Goal: Find specific page/section: Find specific page/section

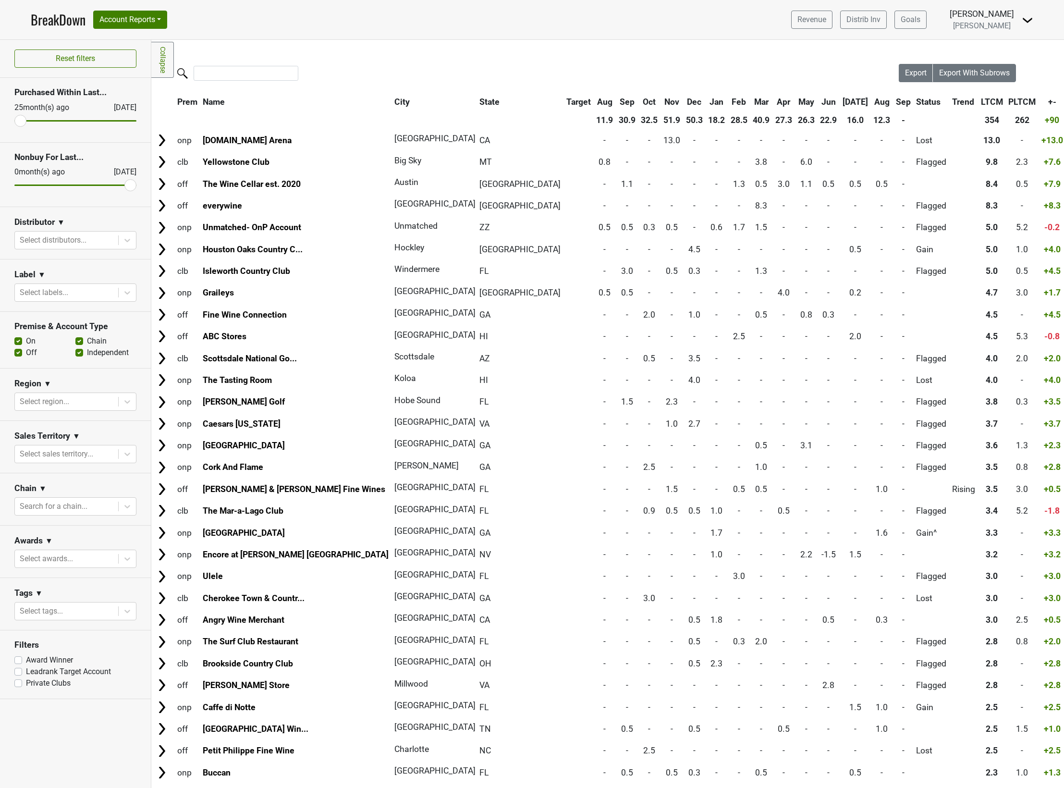
click at [386, 62] on div "Filters Collapse Loading, please wait... Please wait, your file is being downlo…" at bounding box center [607, 414] width 912 height 748
click at [420, 36] on nav "BreakDown Account Reports SuperRanker Map Award Progress Chain Compliance CRM N…" at bounding box center [532, 19] width 1018 height 39
click at [54, 18] on link "BreakDown" at bounding box center [58, 20] width 55 height 20
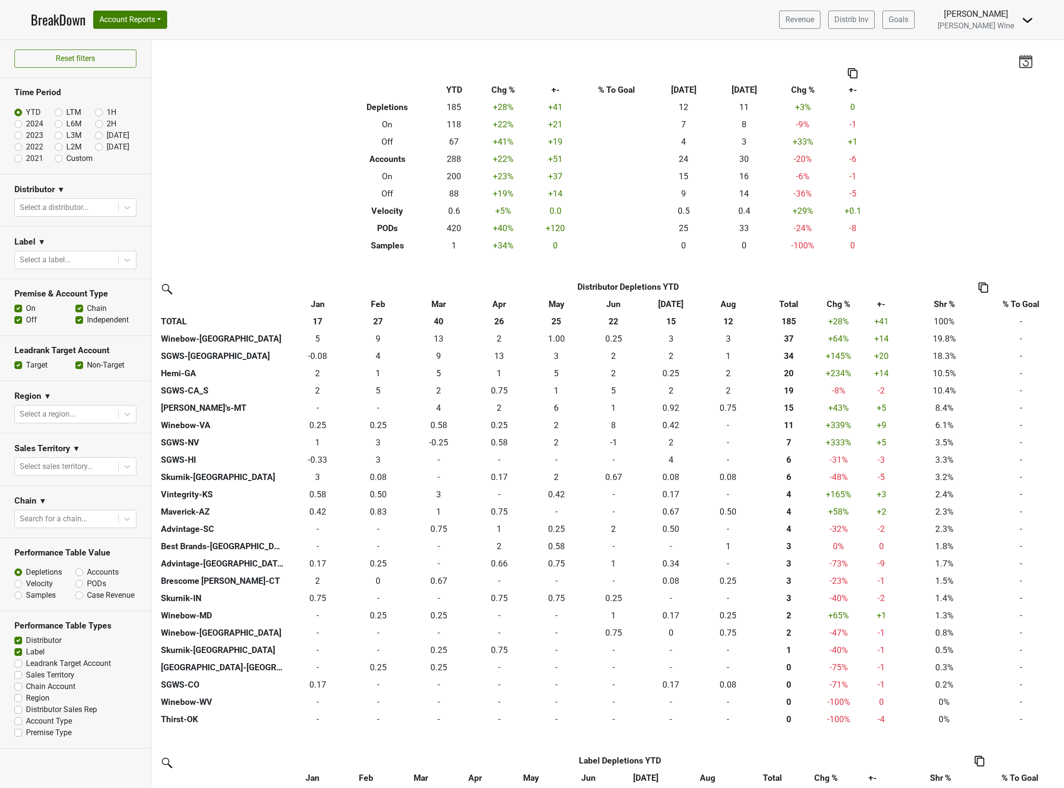
click at [356, 62] on div "Filters Breakdown Type YTD Chg % +- % To Goal Aug ‘25 Aug ‘24 Chg % +- Depletio…" at bounding box center [607, 414] width 912 height 748
click at [280, 231] on div "Filters Breakdown Type YTD Chg % +- % To Goal Aug ‘25 Aug ‘24 Chg % +- Depletio…" at bounding box center [607, 414] width 912 height 748
click at [1024, 17] on img at bounding box center [1027, 20] width 12 height 12
click at [995, 71] on link "Logout" at bounding box center [995, 69] width 76 height 15
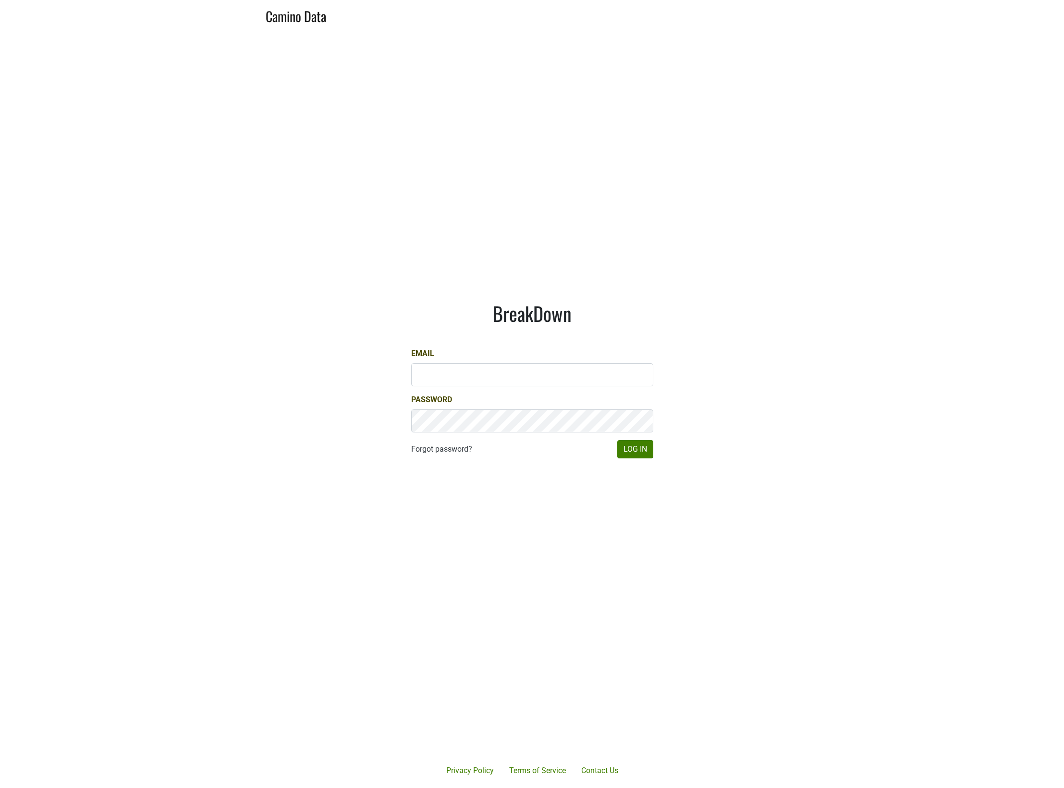
click at [249, 297] on main "BreakDown Email Password Forgot password? Log In" at bounding box center [532, 379] width 1064 height 699
type input "Dave@caminodata.com"
click at [640, 461] on div "BreakDown Email Dave@caminodata.com Password Forgot password? Log In" at bounding box center [532, 380] width 288 height 203
click at [639, 445] on button "Log In" at bounding box center [635, 449] width 36 height 18
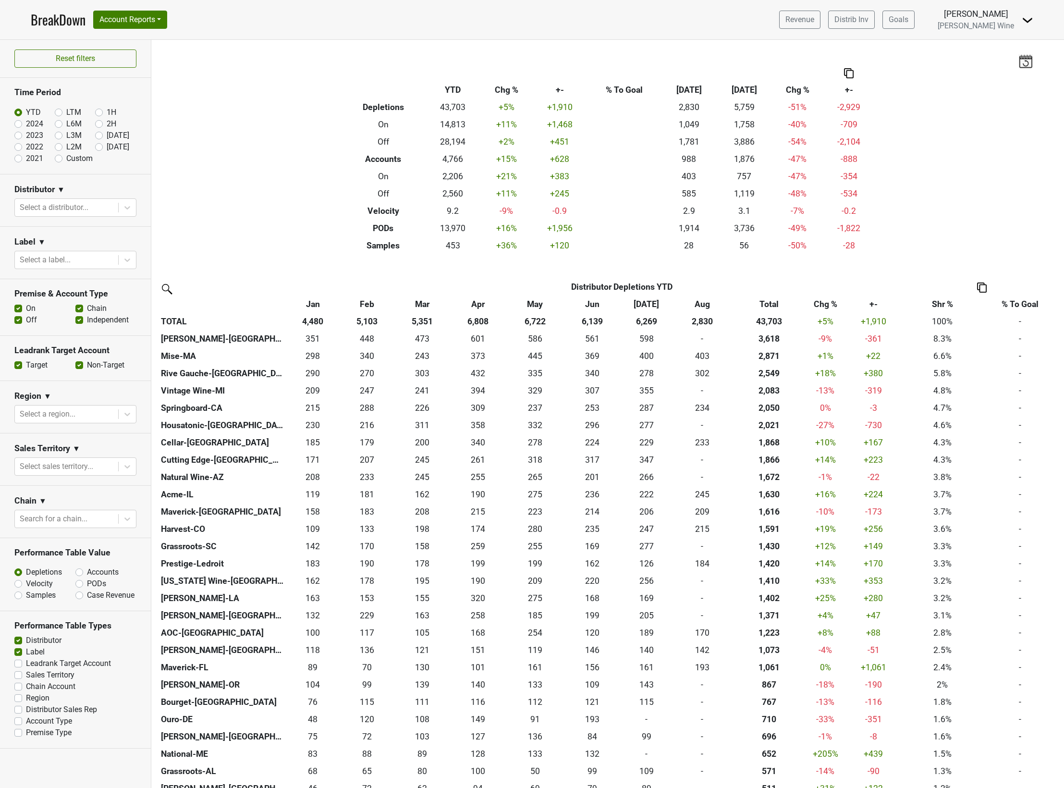
click at [953, 141] on div "Filters Breakdown Type YTD Chg % +- % To Goal Aug ‘[DATE] Chg % +- Depletions 4…" at bounding box center [607, 414] width 912 height 748
click at [315, 108] on div "Filters Breakdown Type YTD Chg % +- % To Goal Aug ‘25 Aug ‘24 Chg % +- Depletio…" at bounding box center [607, 414] width 912 height 748
click at [131, 23] on button "Account Reports" at bounding box center [130, 20] width 74 height 18
click at [133, 41] on link "SuperRanker" at bounding box center [136, 41] width 85 height 15
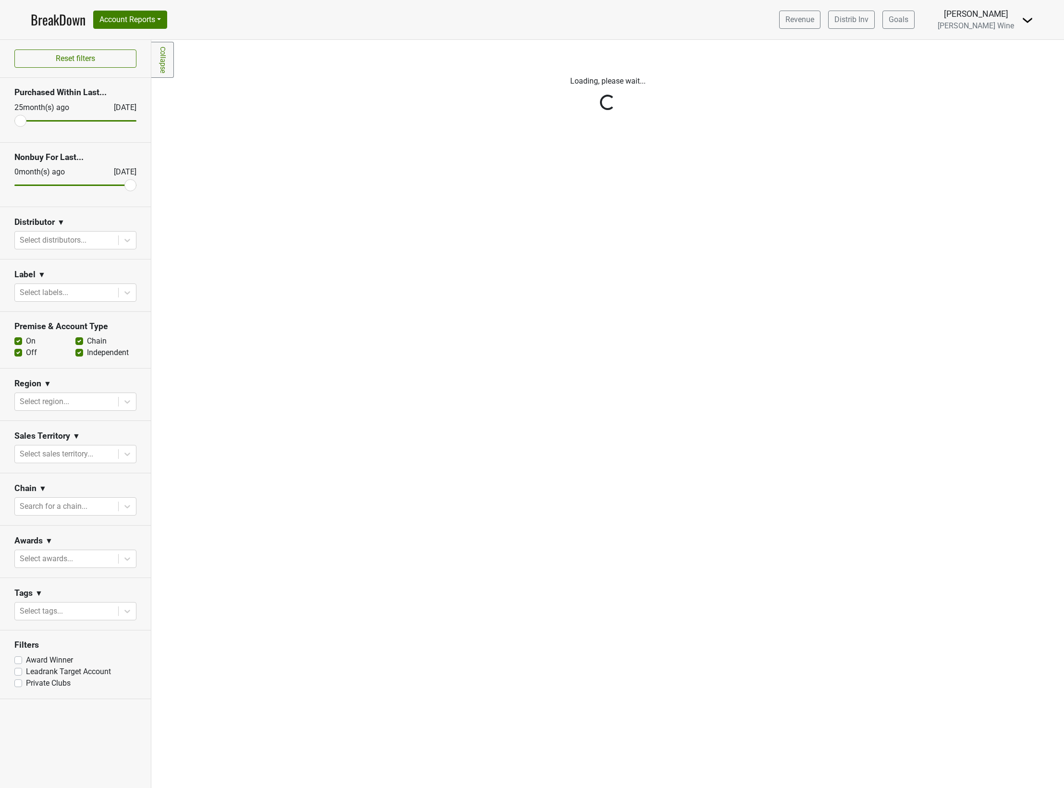
click at [234, 456] on div "Filters Collapse Loading, please wait..." at bounding box center [607, 414] width 912 height 748
click at [383, 618] on div "Filters Collapse Loading, please wait..." at bounding box center [607, 414] width 912 height 748
click at [365, 597] on div "Filters Collapse Loading, please wait..." at bounding box center [607, 414] width 912 height 748
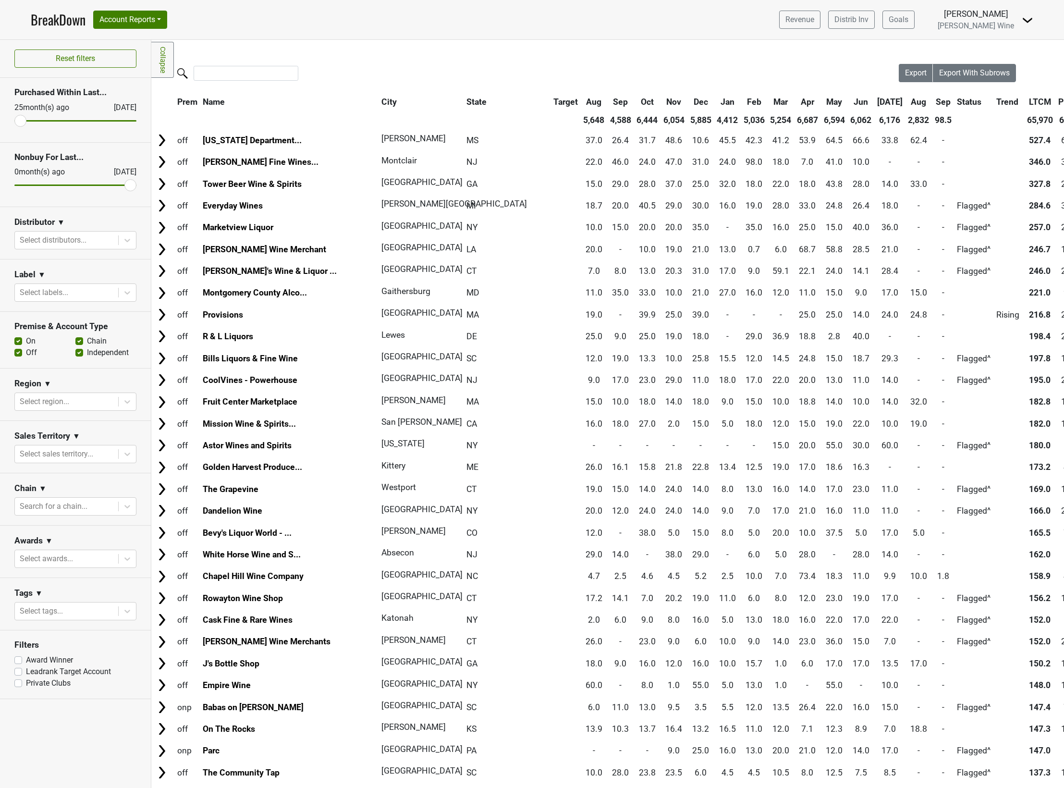
click at [345, 67] on div at bounding box center [524, 74] width 747 height 21
type input "23"
click at [28, 122] on input "range" at bounding box center [75, 120] width 122 height 1
click at [405, 57] on div "Filters Collapse Loading, please wait... Please wait, your file is being downlo…" at bounding box center [607, 414] width 912 height 748
click at [459, 61] on div "Filters Collapse Loading, please wait... Please wait, your file is being downlo…" at bounding box center [607, 414] width 912 height 748
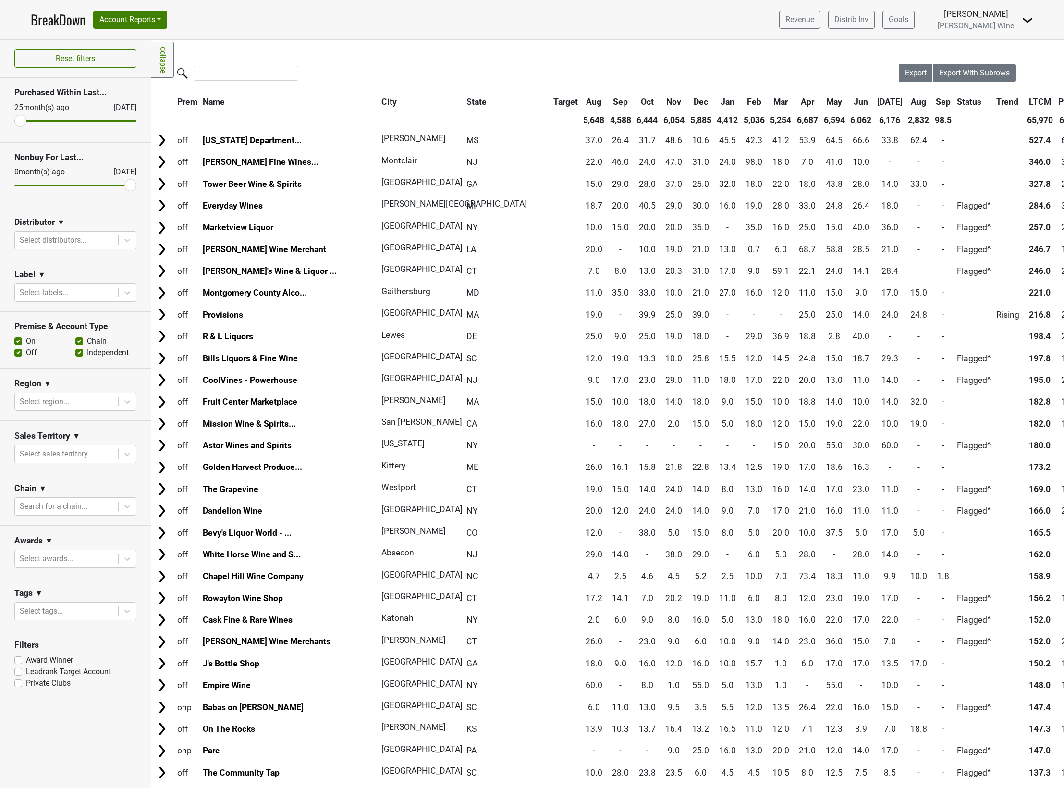
click at [413, 52] on div "Filters Collapse Loading, please wait... Please wait, your file is being downlo…" at bounding box center [607, 414] width 912 height 748
click at [409, 57] on div "Filters Collapse Loading, please wait... Please wait, your file is being downlo…" at bounding box center [607, 414] width 912 height 748
click at [441, 69] on div at bounding box center [524, 74] width 747 height 21
click at [395, 65] on div at bounding box center [524, 74] width 747 height 21
click at [459, 74] on div at bounding box center [524, 74] width 747 height 21
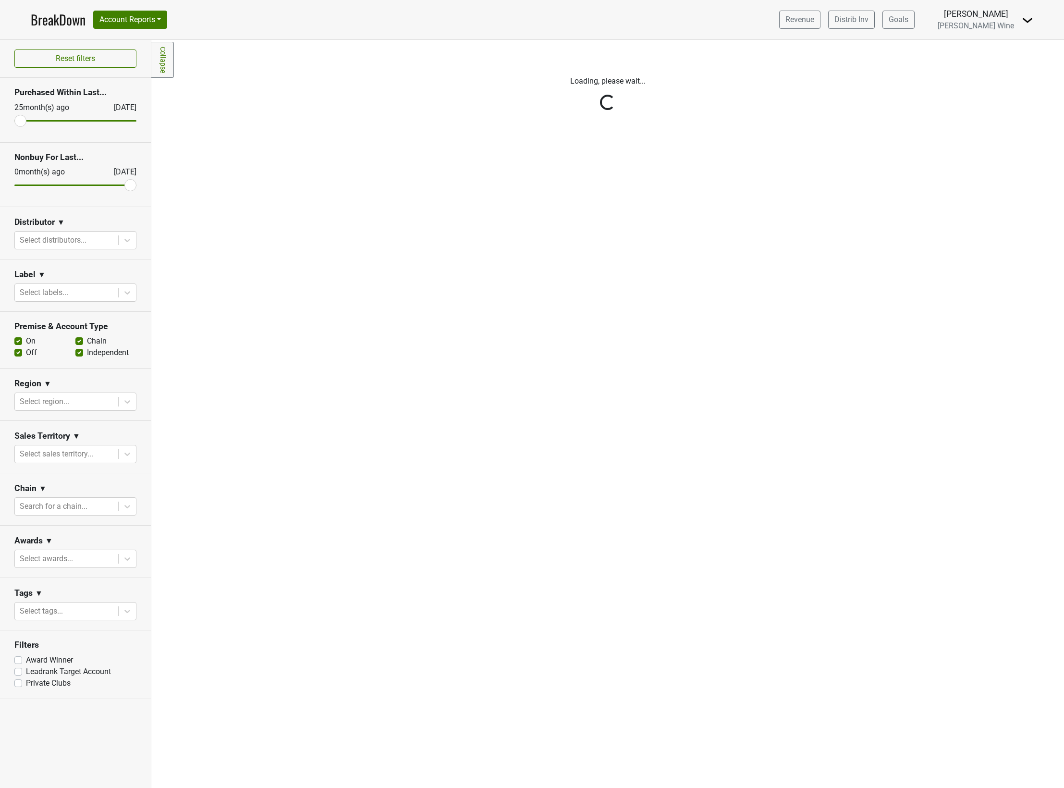
click at [463, 70] on div "Loading, please wait..." at bounding box center [607, 88] width 533 height 49
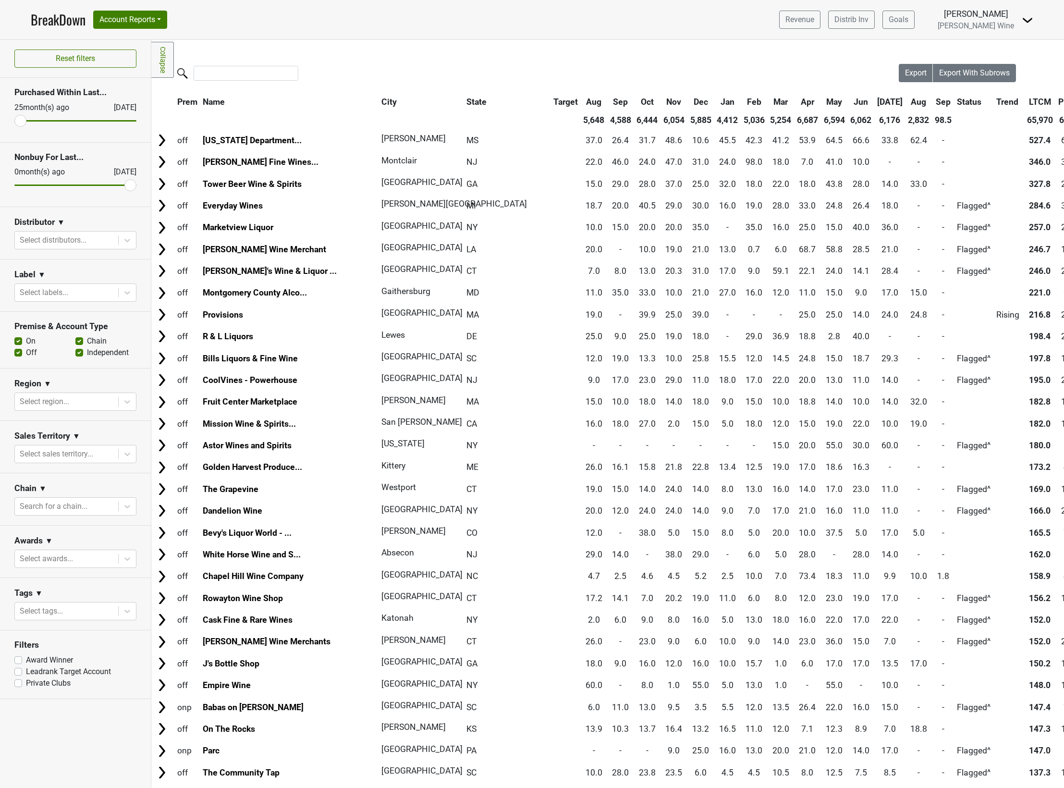
click at [454, 50] on div "Filters Collapse Loading, please wait... Please wait, your file is being downlo…" at bounding box center [607, 414] width 912 height 748
click at [34, 764] on div "Reset filters Purchased Within Last... 25 month(s) ago Sep '25 Nonbuy For Last.…" at bounding box center [75, 414] width 151 height 748
